Goal: Information Seeking & Learning: Learn about a topic

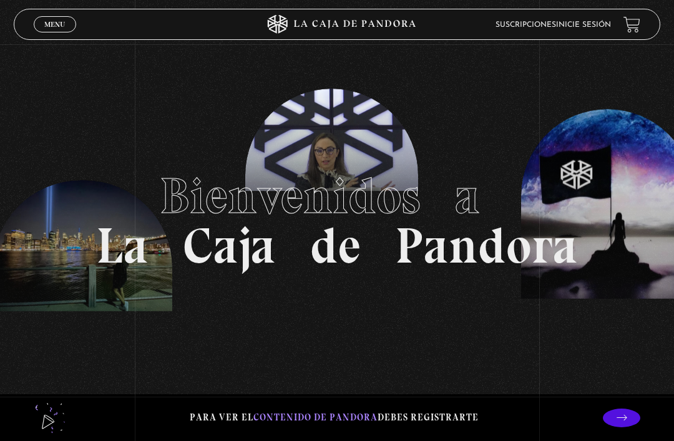
click at [600, 22] on link "Inicie sesión" at bounding box center [583, 24] width 55 height 7
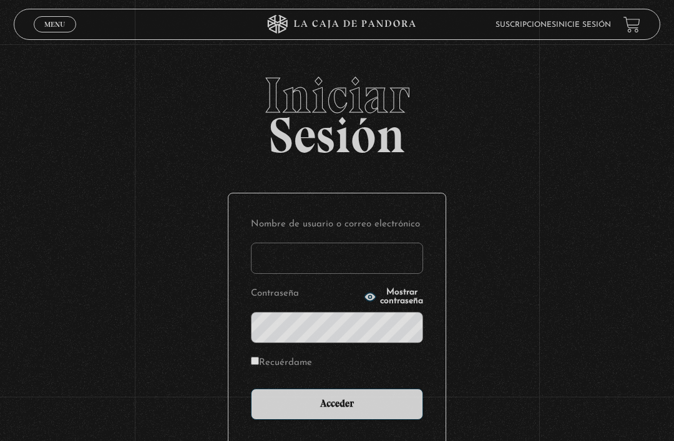
click at [363, 256] on input "Nombre de usuario o correo electrónico" at bounding box center [337, 258] width 172 height 31
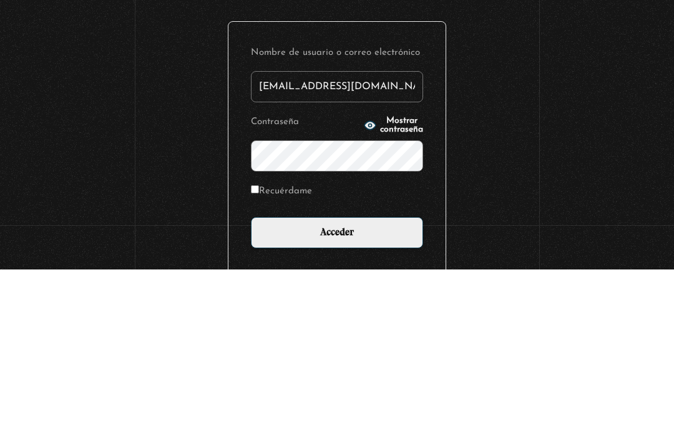
type input "meliz_17@yahoo.es"
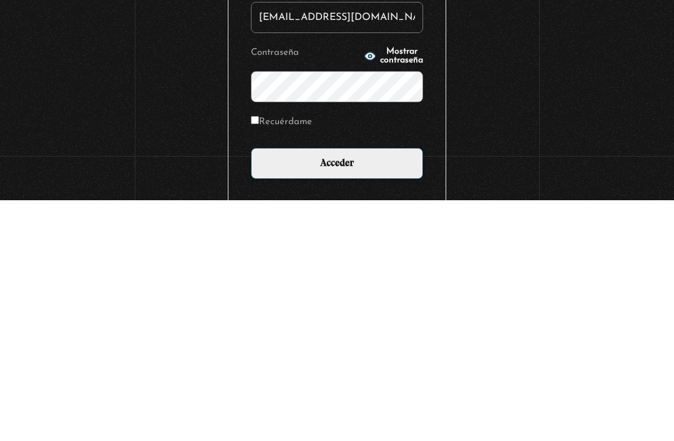
click at [378, 389] on input "Acceder" at bounding box center [337, 404] width 172 height 31
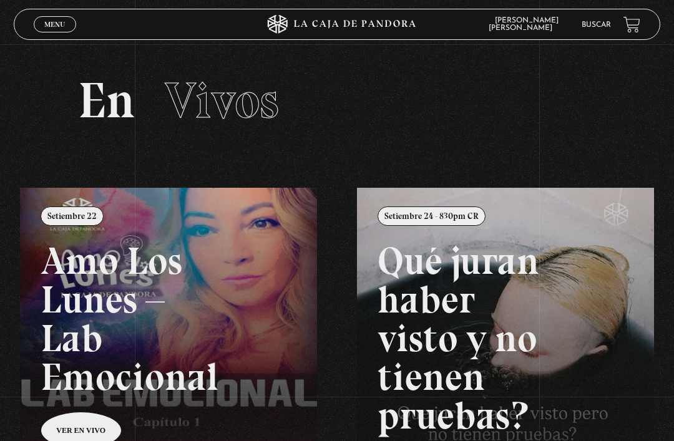
click at [54, 24] on span "Menu" at bounding box center [54, 24] width 21 height 7
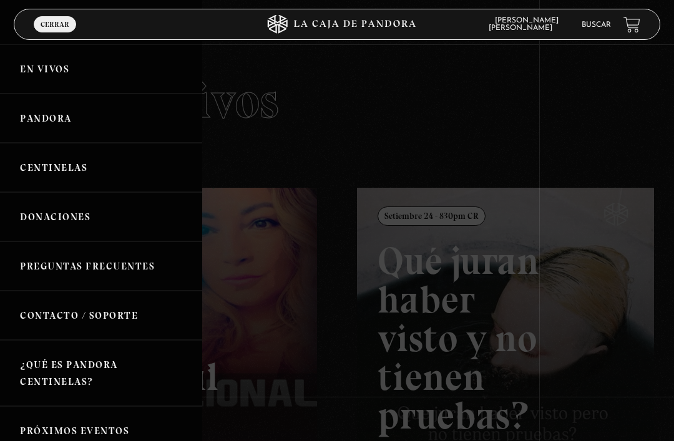
click at [32, 155] on link "Centinelas" at bounding box center [101, 167] width 202 height 49
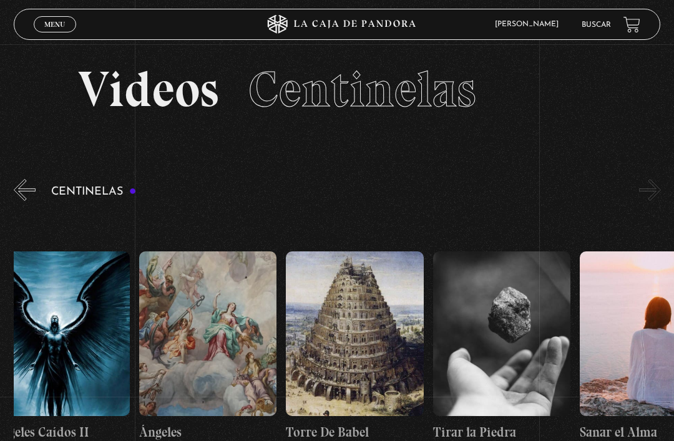
scroll to position [0, 16508]
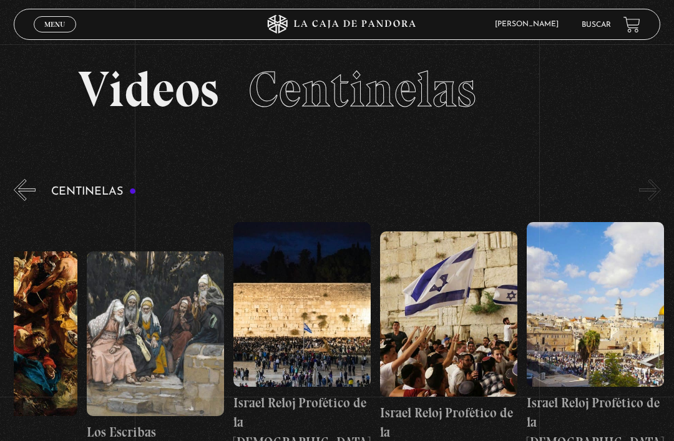
click at [334, 354] on figure at bounding box center [301, 304] width 137 height 165
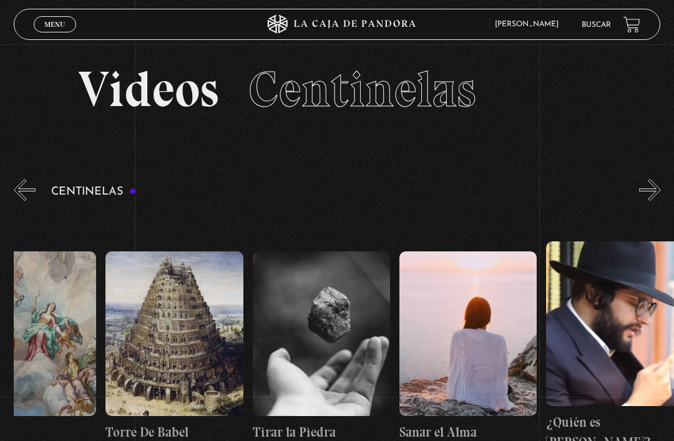
scroll to position [0, 15742]
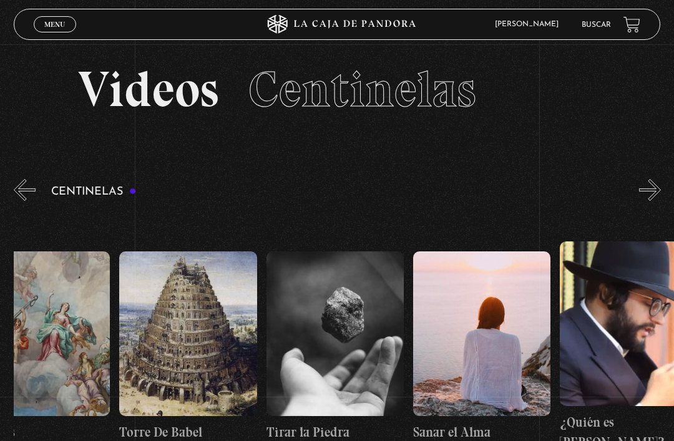
click at [210, 387] on figure at bounding box center [187, 334] width 137 height 165
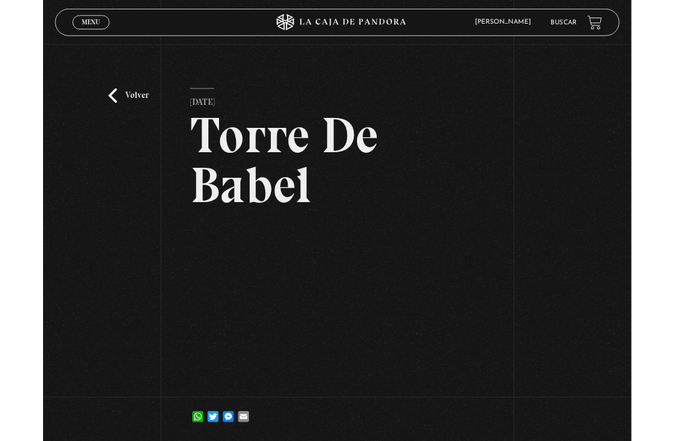
scroll to position [94, 0]
